Goal: Find contact information: Find contact information

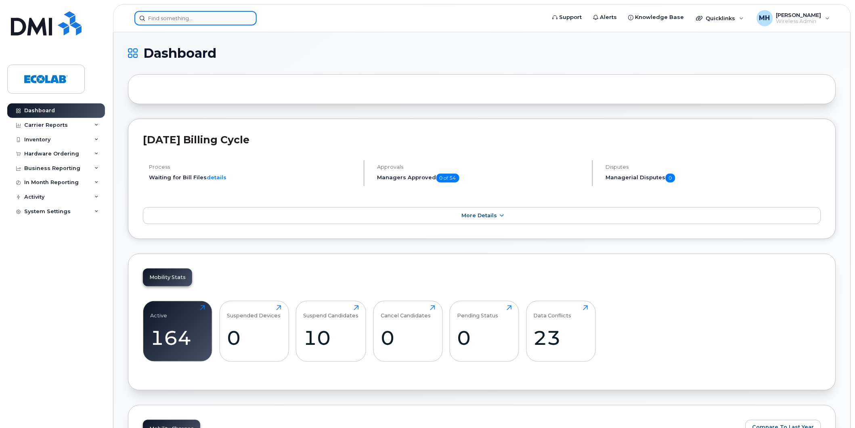
click at [180, 17] on input at bounding box center [195, 18] width 122 height 15
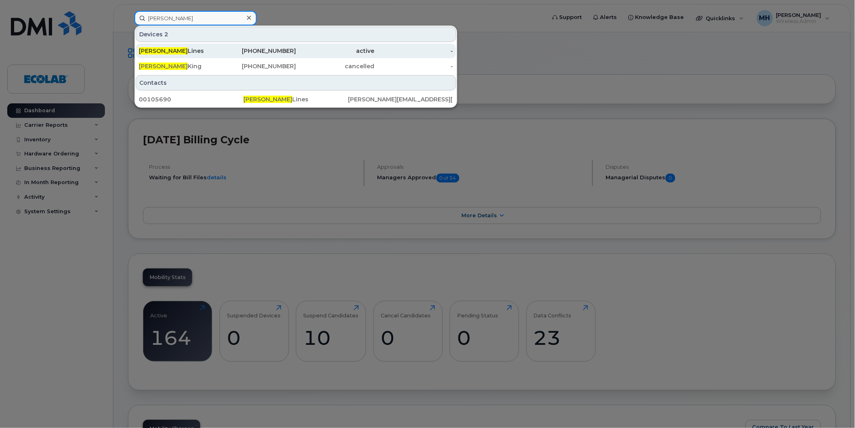
type input "charles"
click at [182, 51] on div "Charles Lines" at bounding box center [178, 51] width 79 height 8
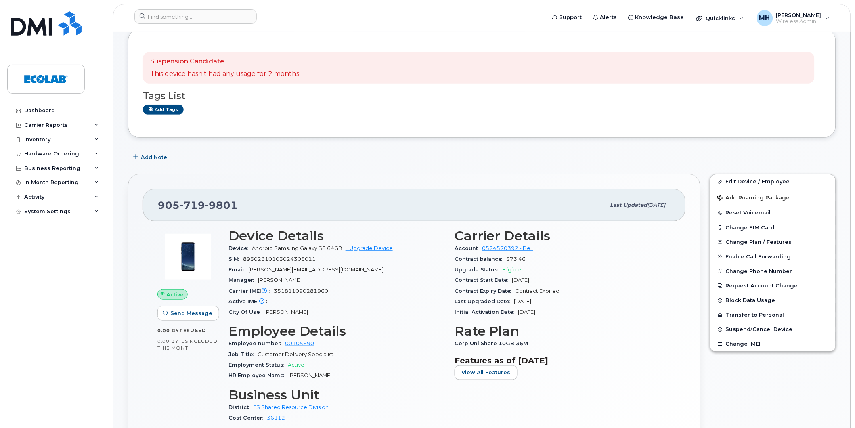
scroll to position [45, 0]
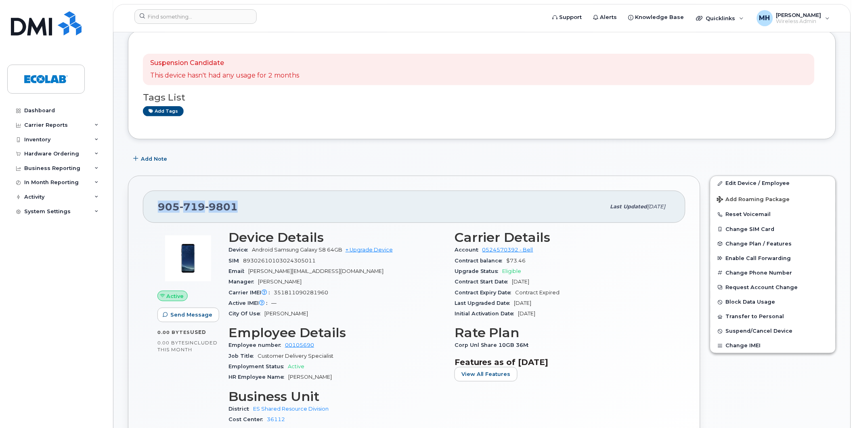
drag, startPoint x: 215, startPoint y: 211, endPoint x: 159, endPoint y: 215, distance: 55.8
click at [159, 215] on div "[PHONE_NUMBER] Last updated [DATE]" at bounding box center [414, 206] width 542 height 32
copy span "[PHONE_NUMBER]"
